Goal: Task Accomplishment & Management: Complete application form

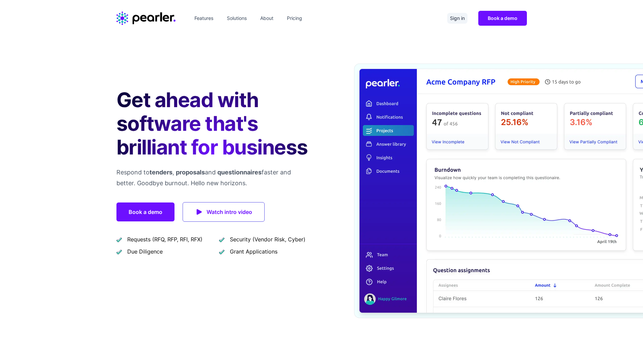
click at [458, 19] on link "Sign in" at bounding box center [458, 18] width 20 height 11
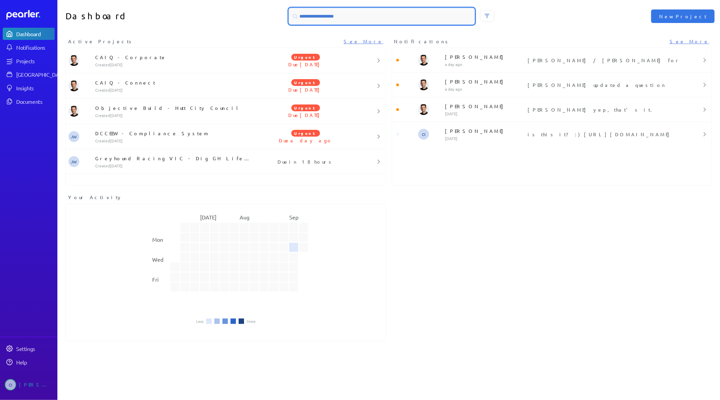
click at [390, 16] on input at bounding box center [382, 16] width 186 height 16
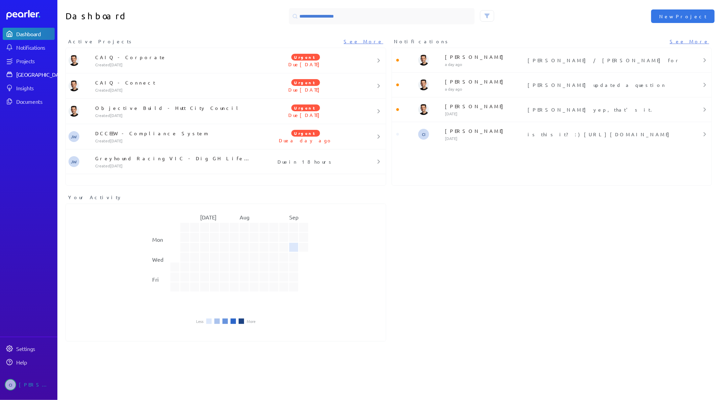
click at [41, 76] on div "[GEOGRAPHIC_DATA]" at bounding box center [41, 74] width 50 height 7
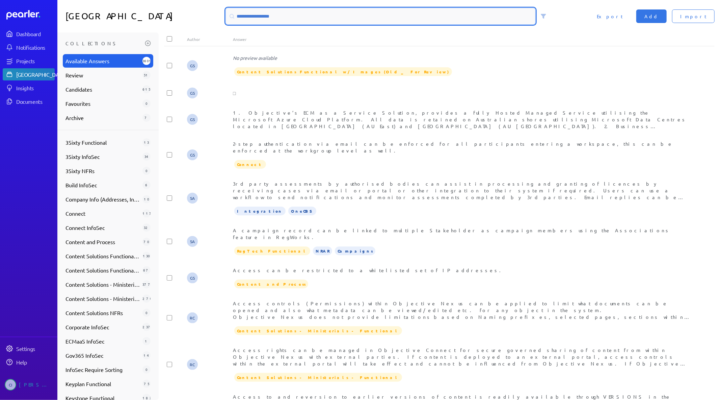
click at [273, 21] on input at bounding box center [381, 16] width 310 height 16
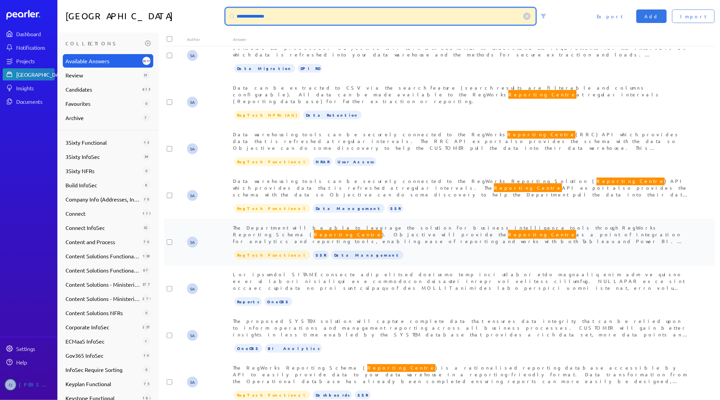
scroll to position [157, 0]
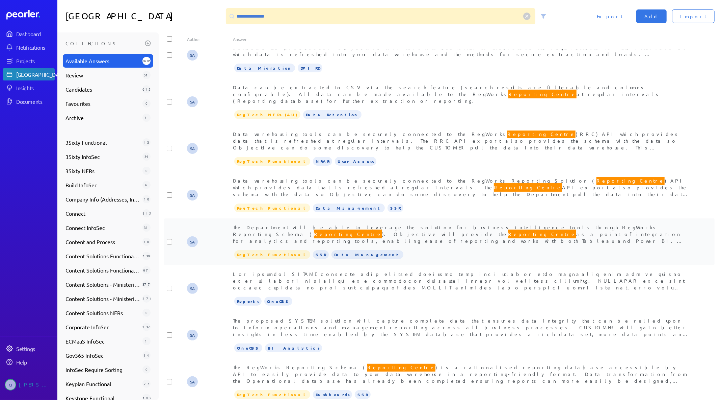
click at [441, 230] on div "The Department will be able to leverage the solution for business intelligence …" at bounding box center [462, 234] width 459 height 20
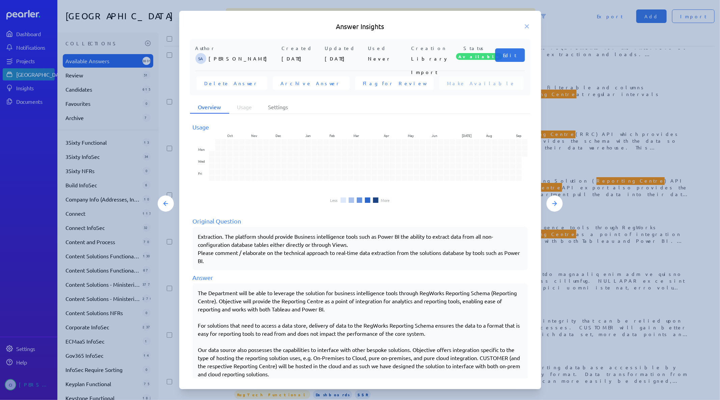
scroll to position [35, 0]
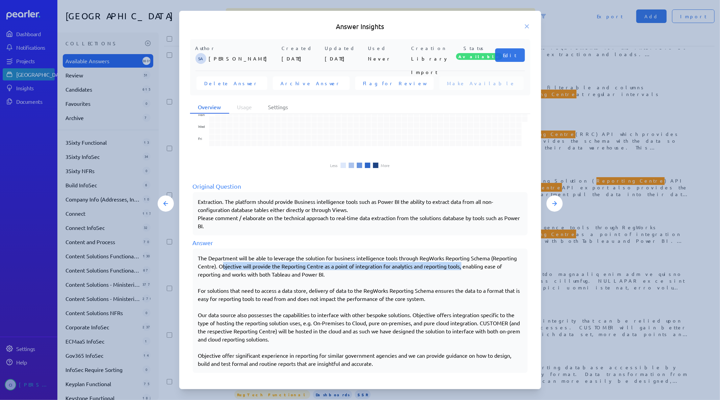
drag, startPoint x: 250, startPoint y: 264, endPoint x: 494, endPoint y: 265, distance: 243.8
click at [494, 265] on div "The Department will be able to leverage the solution for business intelligence …" at bounding box center [360, 310] width 324 height 113
click at [339, 270] on div "The Department will be able to leverage the solution for business intelligence …" at bounding box center [360, 310] width 324 height 113
click at [307, 262] on div "The Department will be able to leverage the solution for business intelligence …" at bounding box center [360, 310] width 324 height 113
click at [310, 264] on div "The Department will be able to leverage the solution for business intelligence …" at bounding box center [360, 310] width 324 height 113
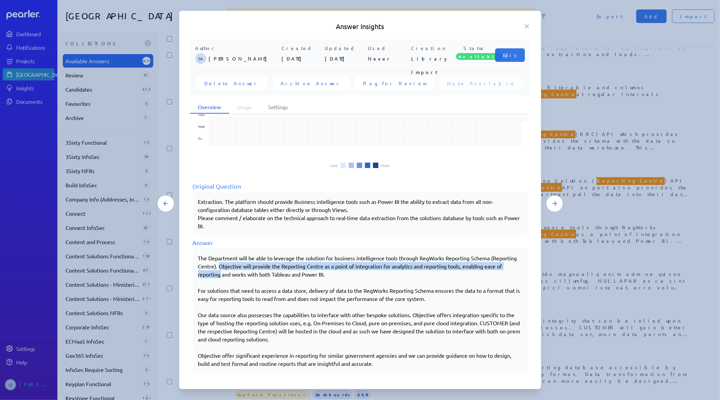
drag, startPoint x: 247, startPoint y: 264, endPoint x: 262, endPoint y: 276, distance: 19.5
click at [262, 276] on div "The Department will be able to leverage the solution for business intelligence …" at bounding box center [360, 310] width 324 height 113
copy div "Objective will provide the Reporting Centre as a point of integration for analy…"
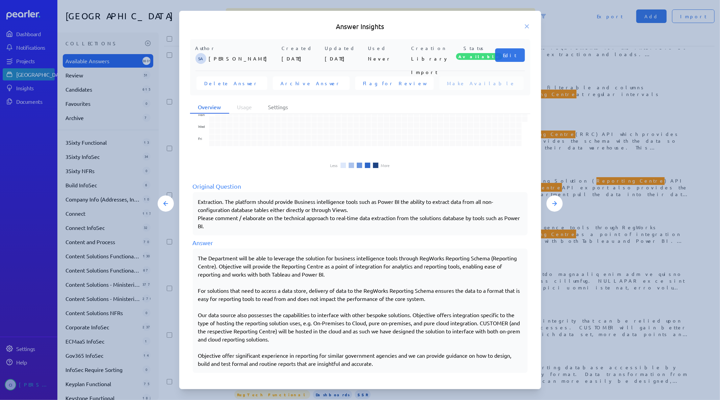
click at [528, 32] on div "Answer Insights Author SA Steve Ackermann Created 11th Apr 2024 Updated 11th Ap…" at bounding box center [360, 200] width 362 height 378
click at [527, 26] on icon at bounding box center [527, 26] width 3 height 3
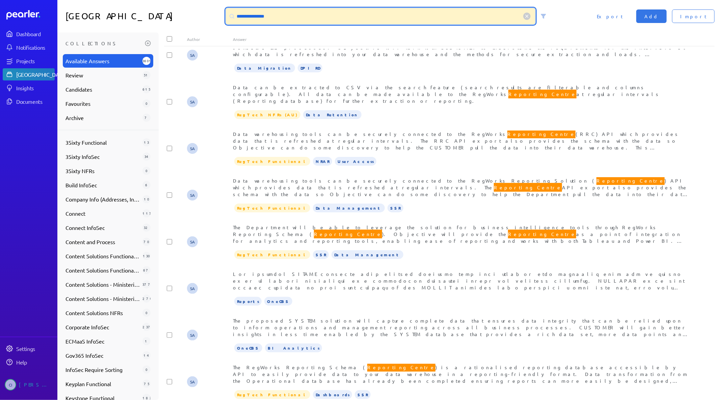
click at [377, 19] on input "**********" at bounding box center [381, 16] width 310 height 16
drag, startPoint x: 377, startPoint y: 19, endPoint x: 143, endPoint y: 3, distance: 234.5
click at [143, 3] on div "**********" at bounding box center [388, 16] width 663 height 32
type input "**********"
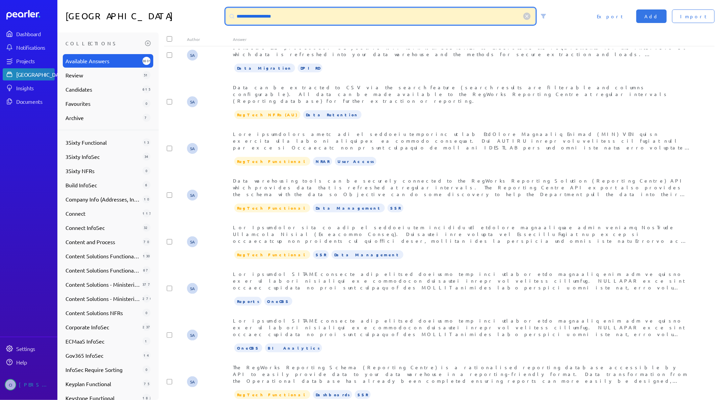
scroll to position [0, 0]
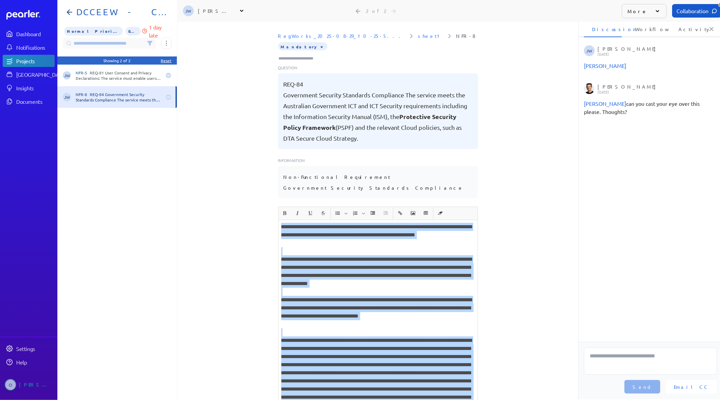
scroll to position [0, 2]
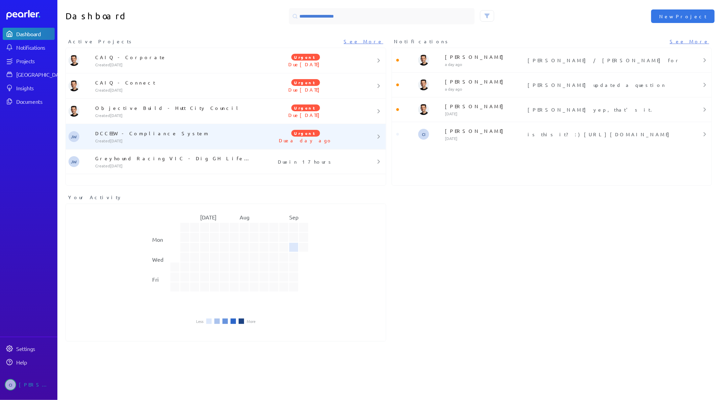
click at [147, 138] on div "DCCEEW - Compliance System Created [DATE]" at bounding box center [173, 137] width 160 height 14
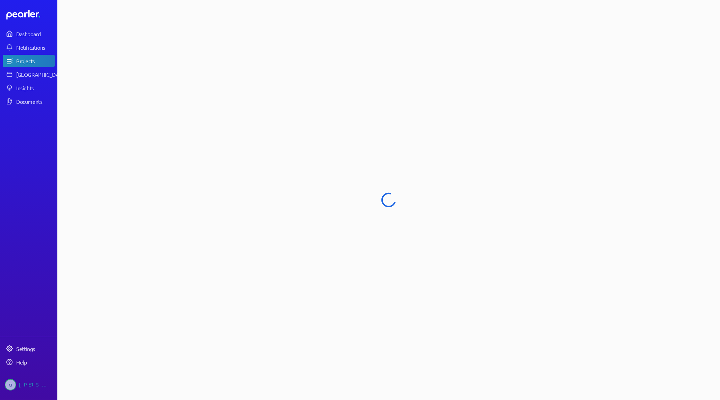
select select "**********"
select select "******"
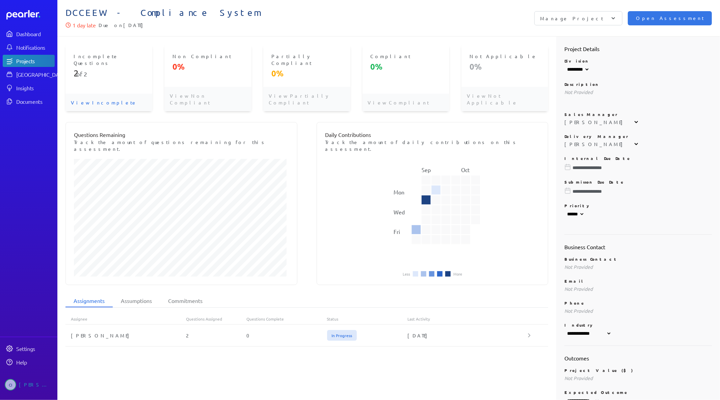
click at [88, 75] on div "Incomplete Questions 2 of 2" at bounding box center [109, 69] width 87 height 49
click at [87, 94] on p "View Incomplete" at bounding box center [109, 103] width 87 height 18
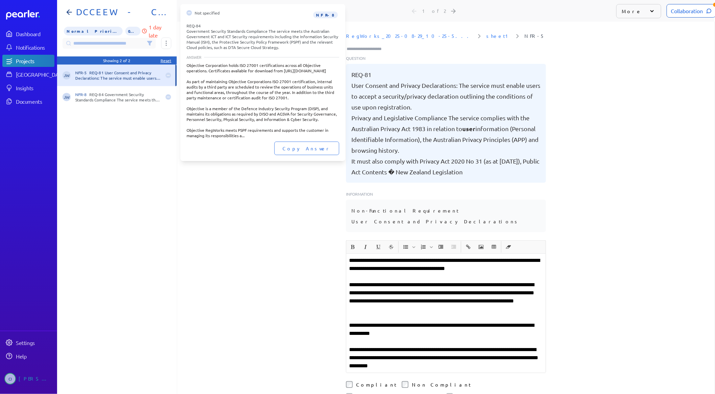
scroll to position [0, 5]
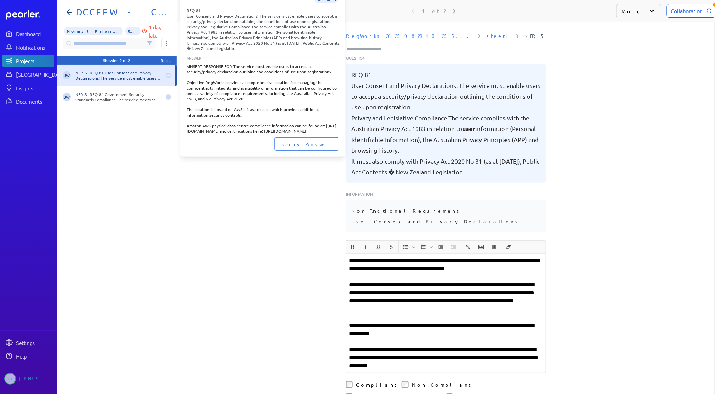
click at [112, 70] on div "NFR-5 REQ-81 User Consent and Privacy Declarations: The service must enable use…" at bounding box center [118, 75] width 86 height 11
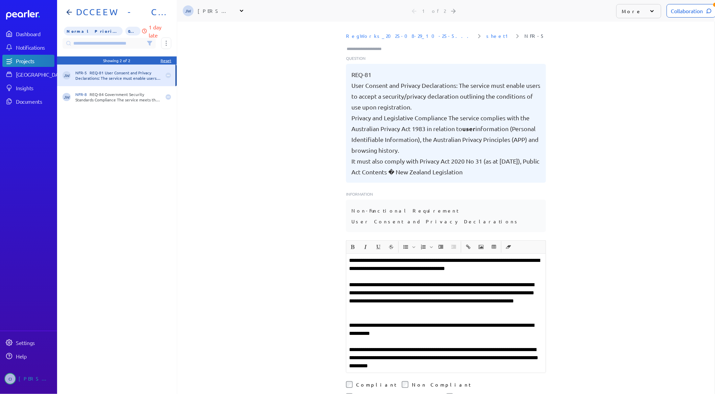
scroll to position [132, 0]
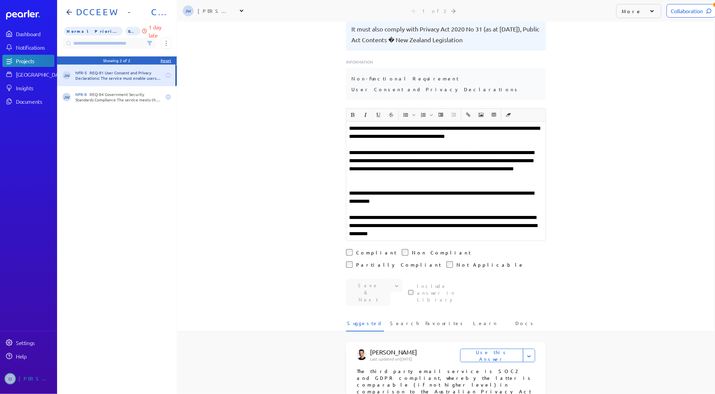
click at [680, 10] on div "Collaboration" at bounding box center [690, 11] width 49 height 14
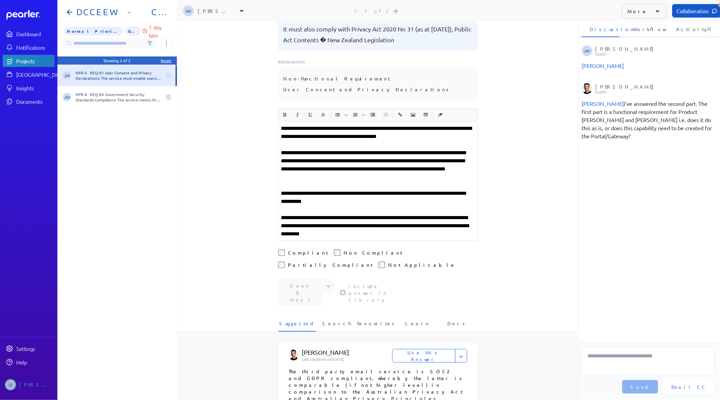
scroll to position [0, 2]
